Goal: Information Seeking & Learning: Understand process/instructions

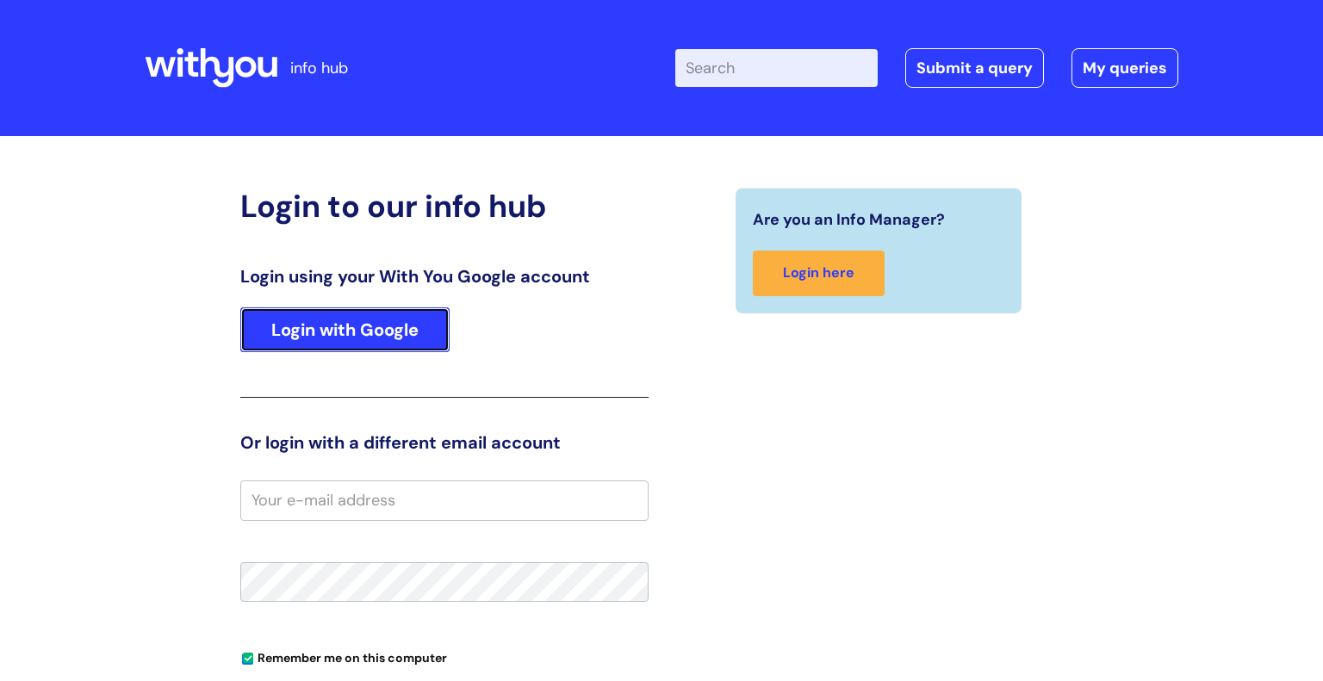
click at [378, 330] on link "Login with Google" at bounding box center [344, 329] width 209 height 45
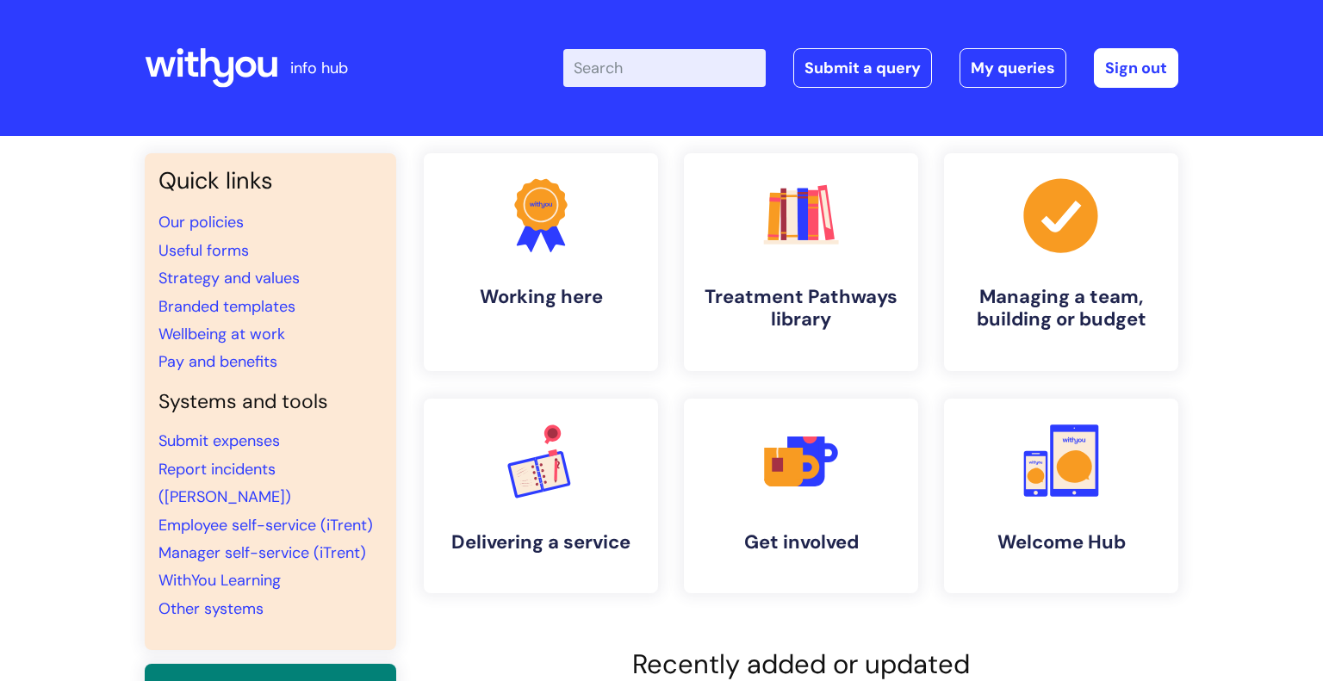
click at [674, 56] on input "Enter your search term here..." at bounding box center [664, 68] width 202 height 38
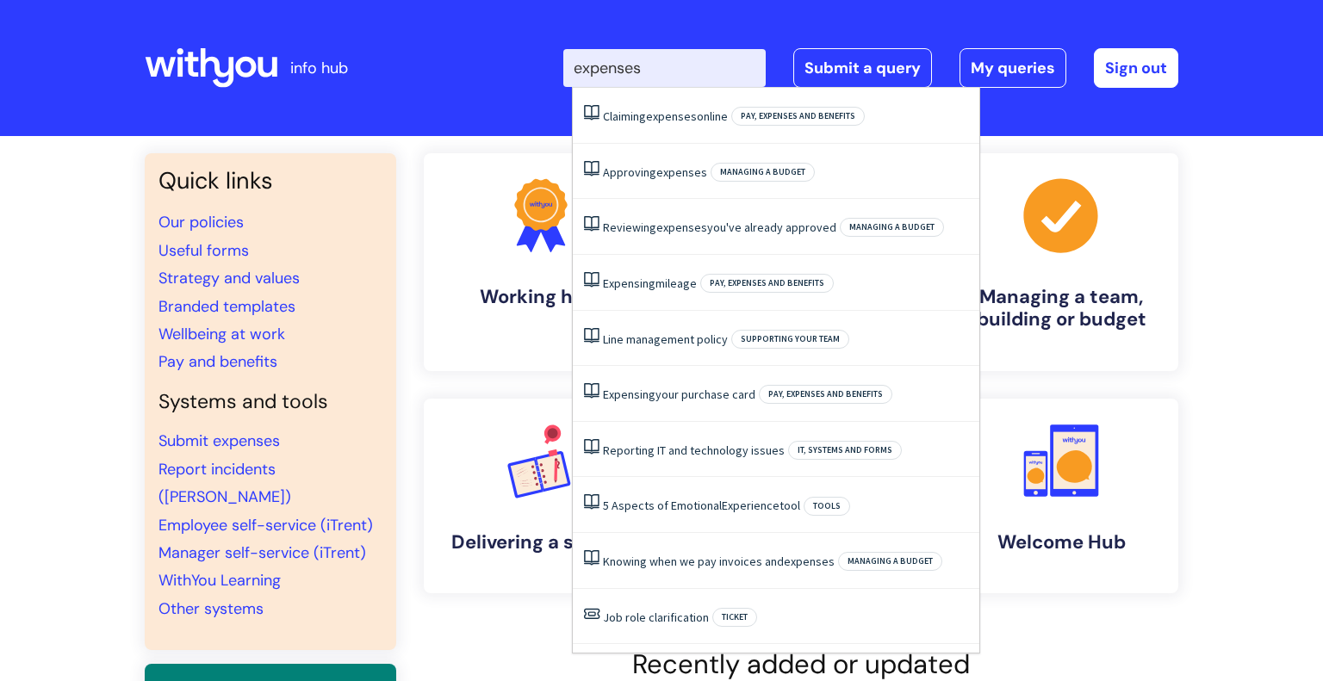
type input "expenses"
click button "Search" at bounding box center [0, 0] width 0 height 0
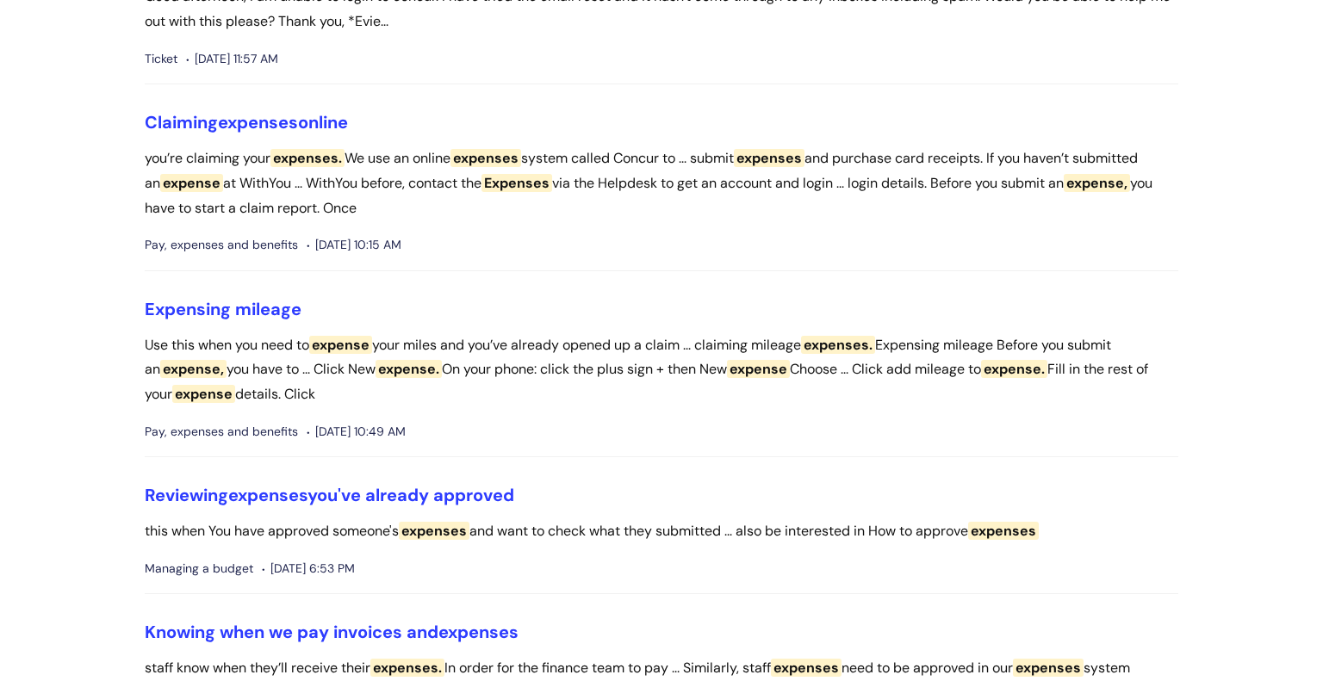
scroll to position [400, 0]
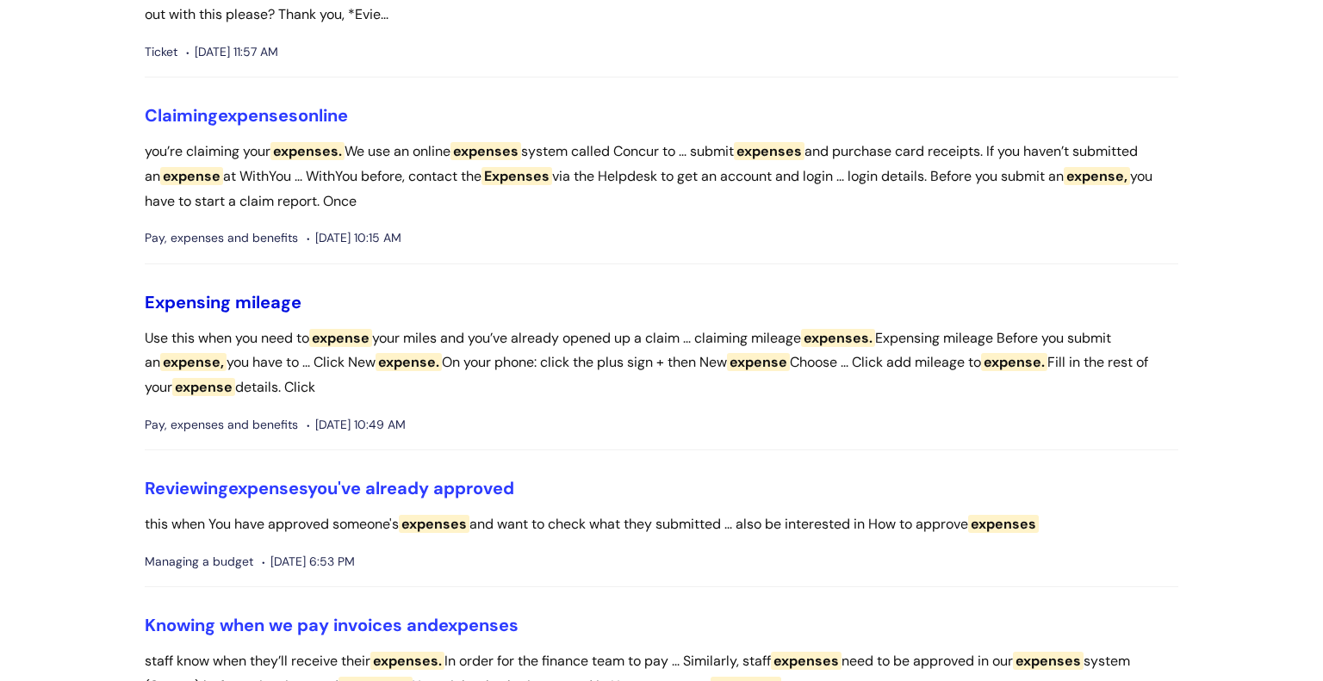
click at [269, 306] on link "Expensing mileage" at bounding box center [223, 302] width 157 height 22
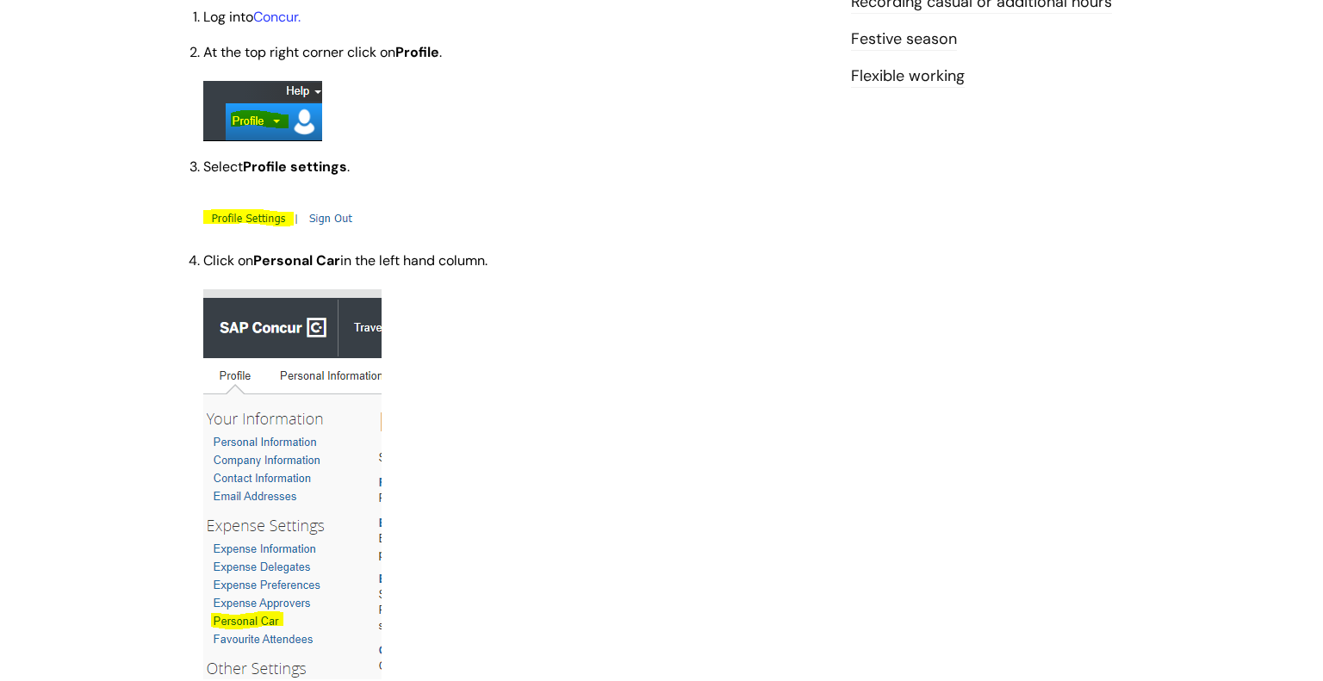
scroll to position [732, 0]
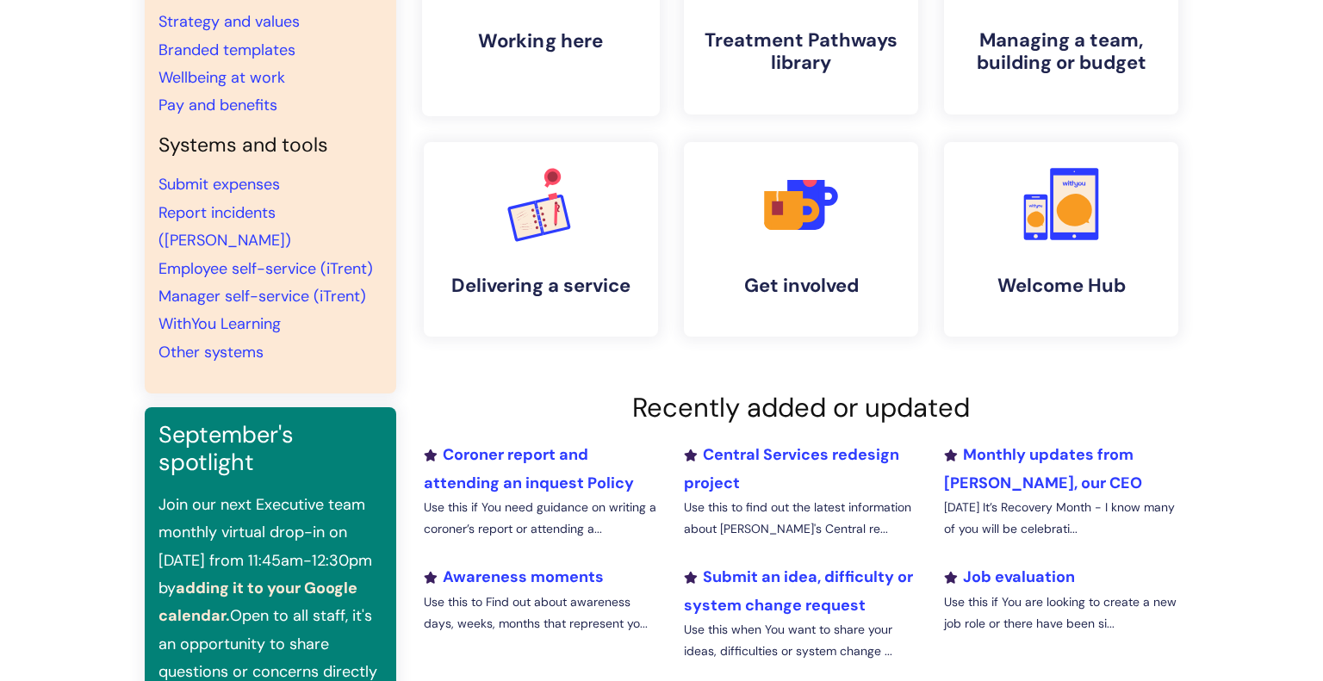
scroll to position [257, 0]
click at [222, 104] on link "Pay and benefits" at bounding box center [217, 104] width 119 height 21
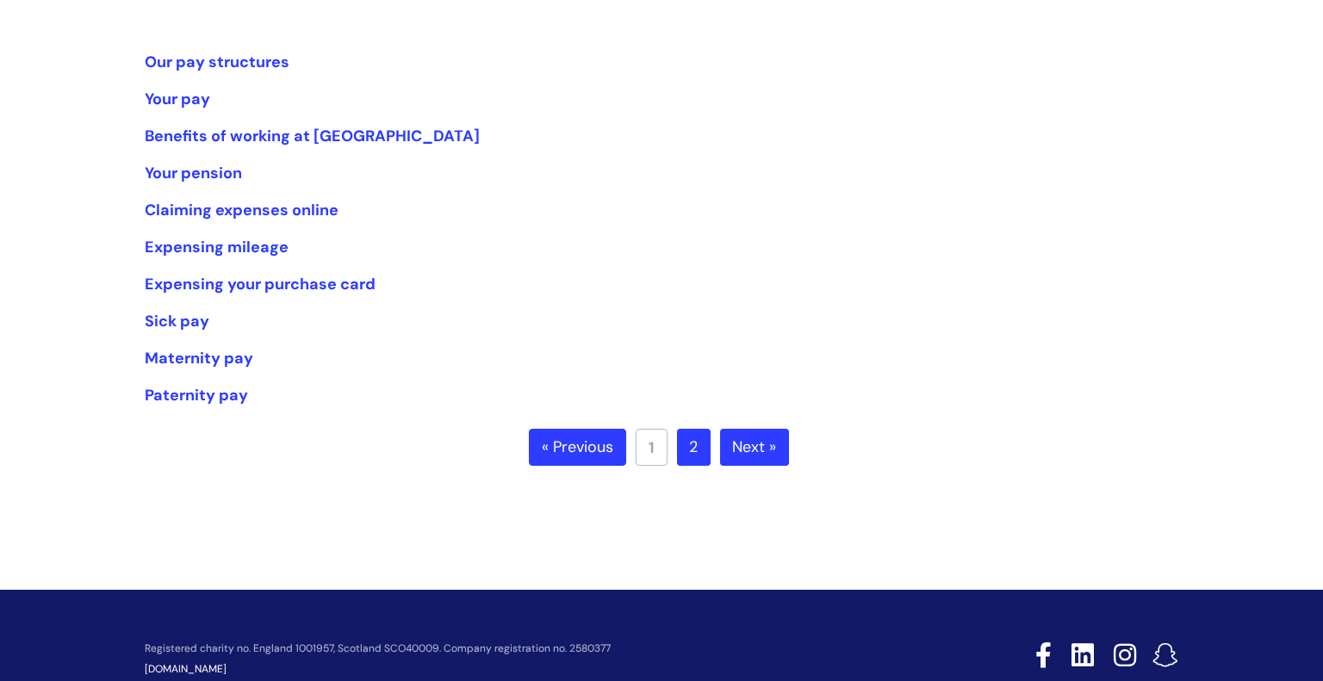
scroll to position [338, 0]
click at [289, 202] on link "Claiming expenses online" at bounding box center [242, 210] width 194 height 21
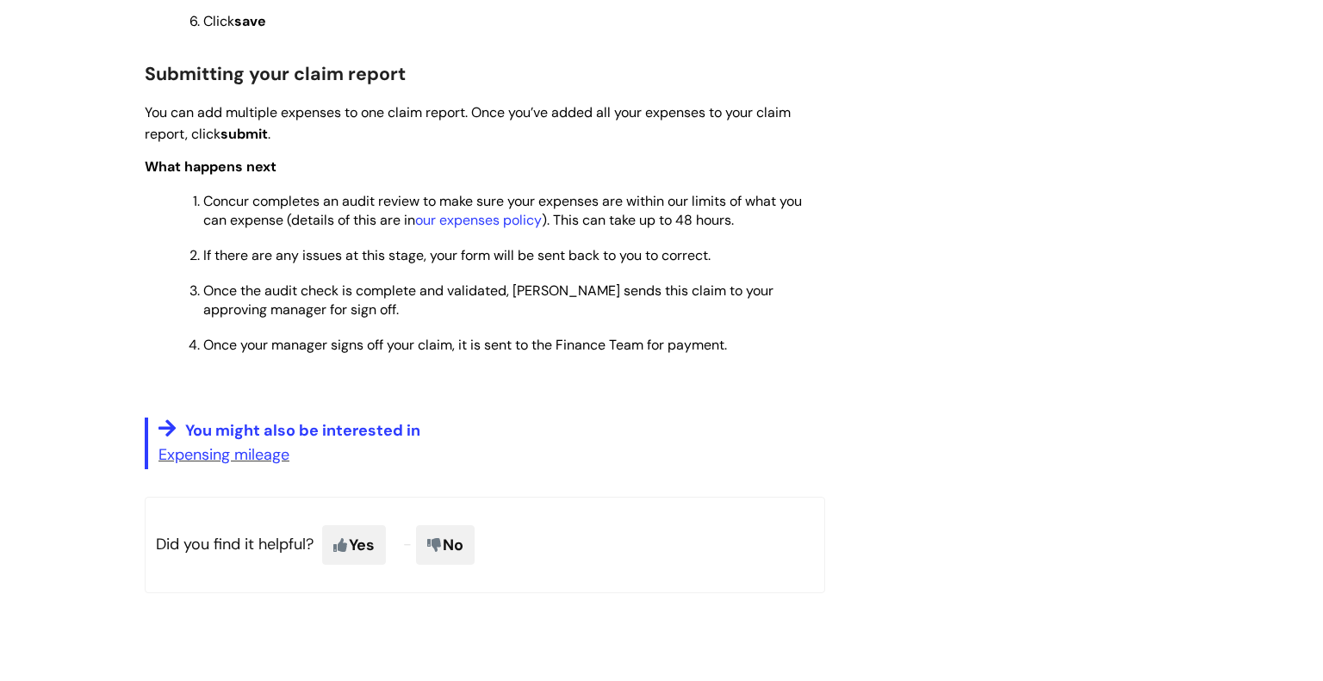
scroll to position [1806, 0]
click at [489, 227] on link "our expenses policy" at bounding box center [478, 218] width 127 height 18
